Goal: Task Accomplishment & Management: Manage account settings

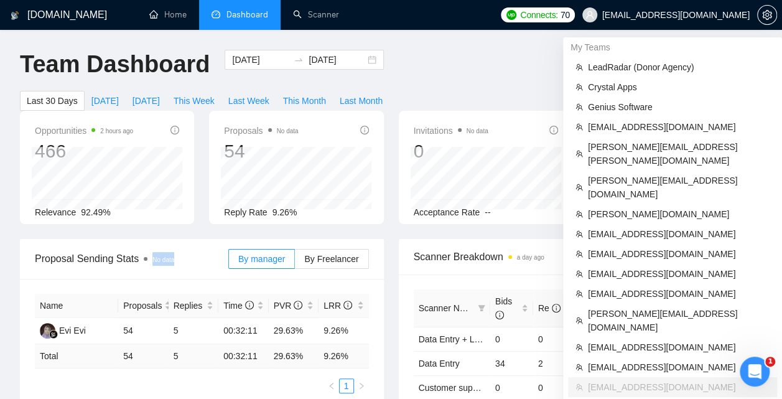
click at [663, 75] on li "LeadRadar (Donor Agency)" at bounding box center [672, 67] width 209 height 20
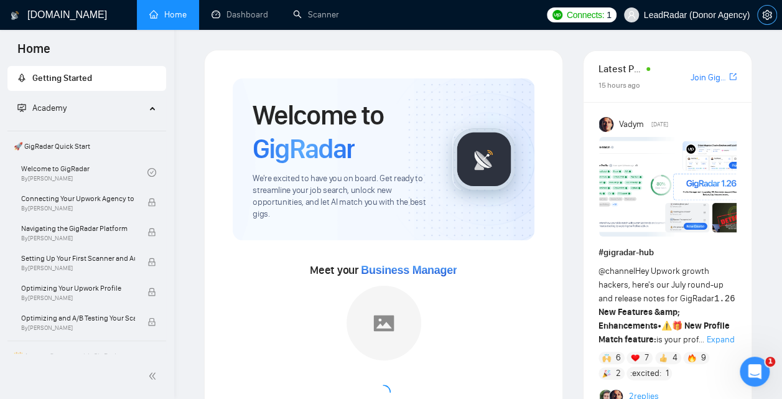
click at [765, 12] on icon "setting" at bounding box center [767, 15] width 10 height 10
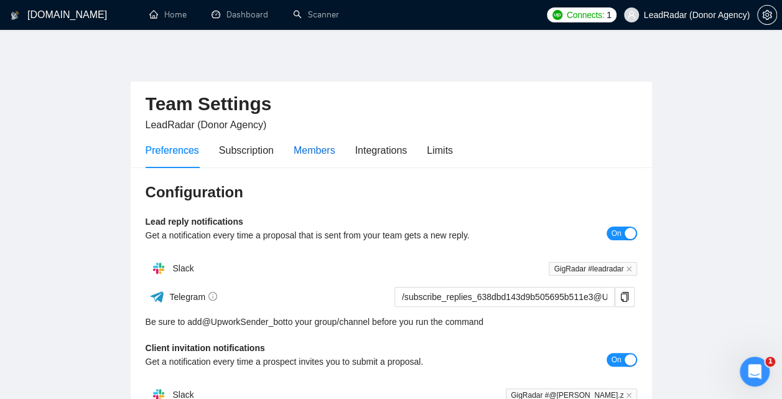
click at [318, 149] on div "Members" at bounding box center [315, 150] width 42 height 16
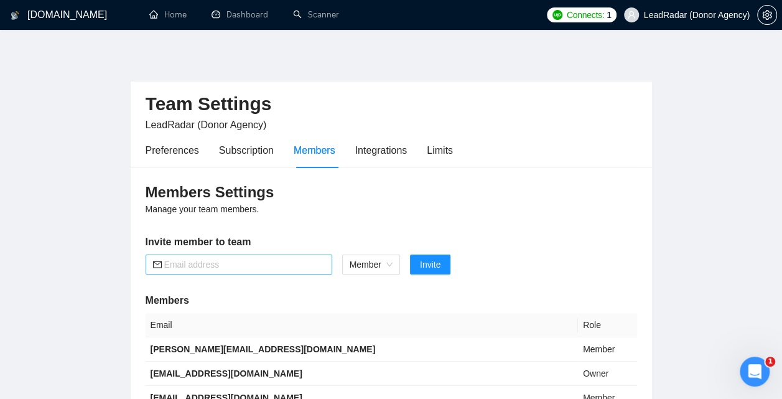
click at [225, 260] on input "text" at bounding box center [244, 265] width 161 height 14
paste input "[EMAIL_ADDRESS][DOMAIN_NAME]"
type input "[EMAIL_ADDRESS][DOMAIN_NAME]"
click at [439, 268] on span "Invite" at bounding box center [430, 265] width 21 height 14
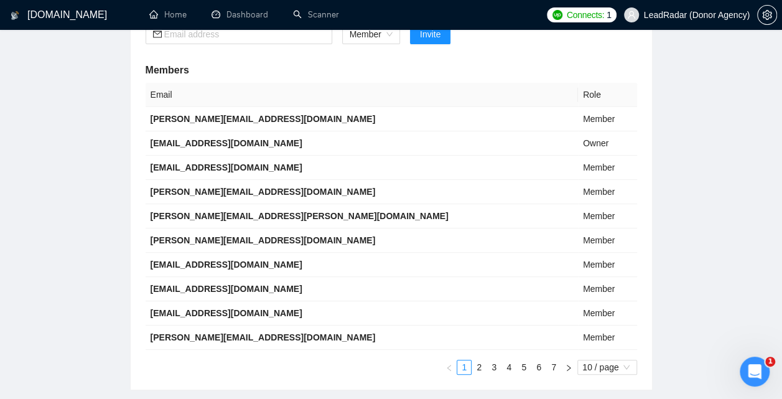
scroll to position [243, 0]
